Goal: Obtain resource: Download file/media

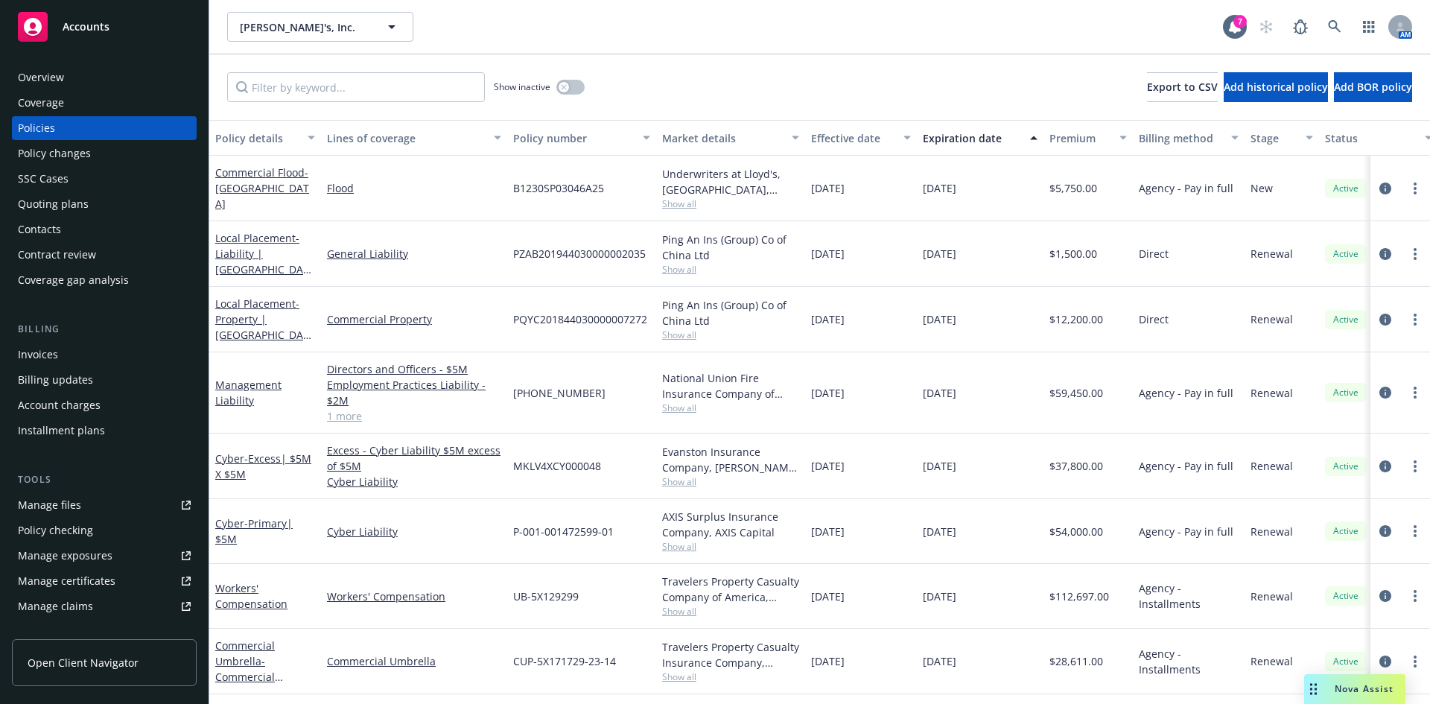
click at [39, 74] on div "Overview" at bounding box center [41, 78] width 46 height 24
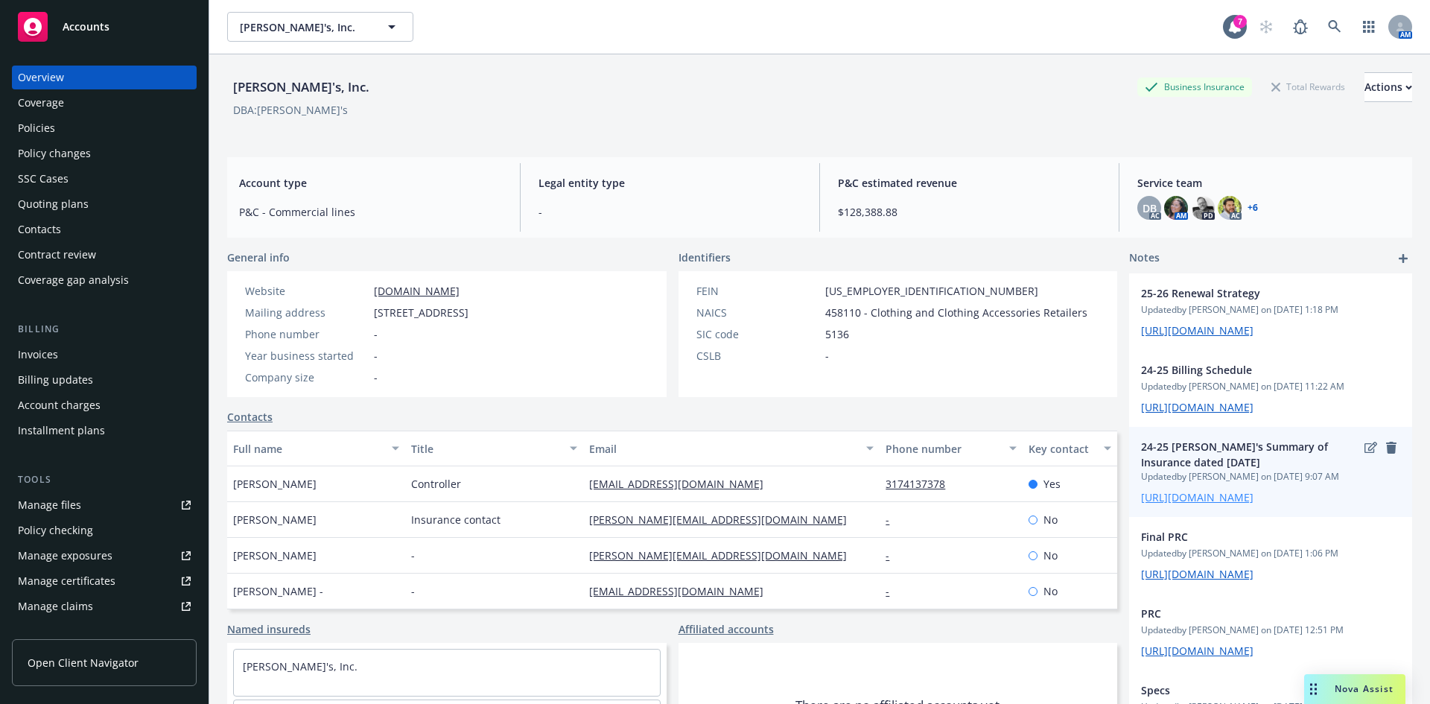
click at [1190, 504] on link "[URL][DOMAIN_NAME]" at bounding box center [1197, 497] width 112 height 14
